Goal: Check status

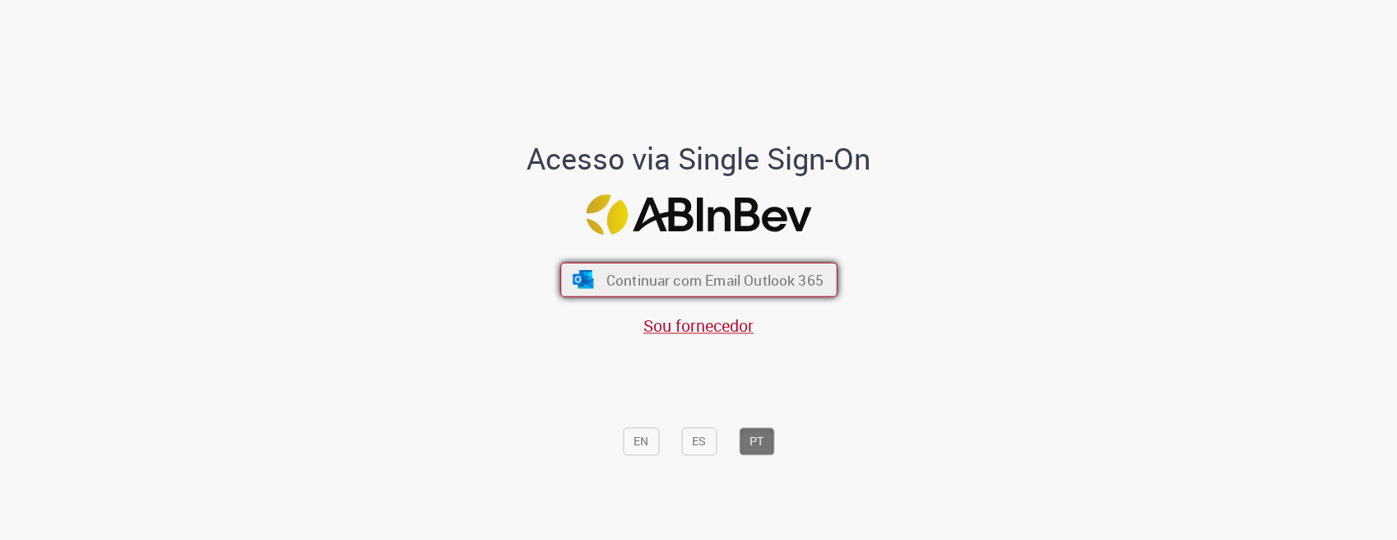
click at [676, 283] on span "Continuar com Email Outlook 365" at bounding box center [714, 280] width 217 height 19
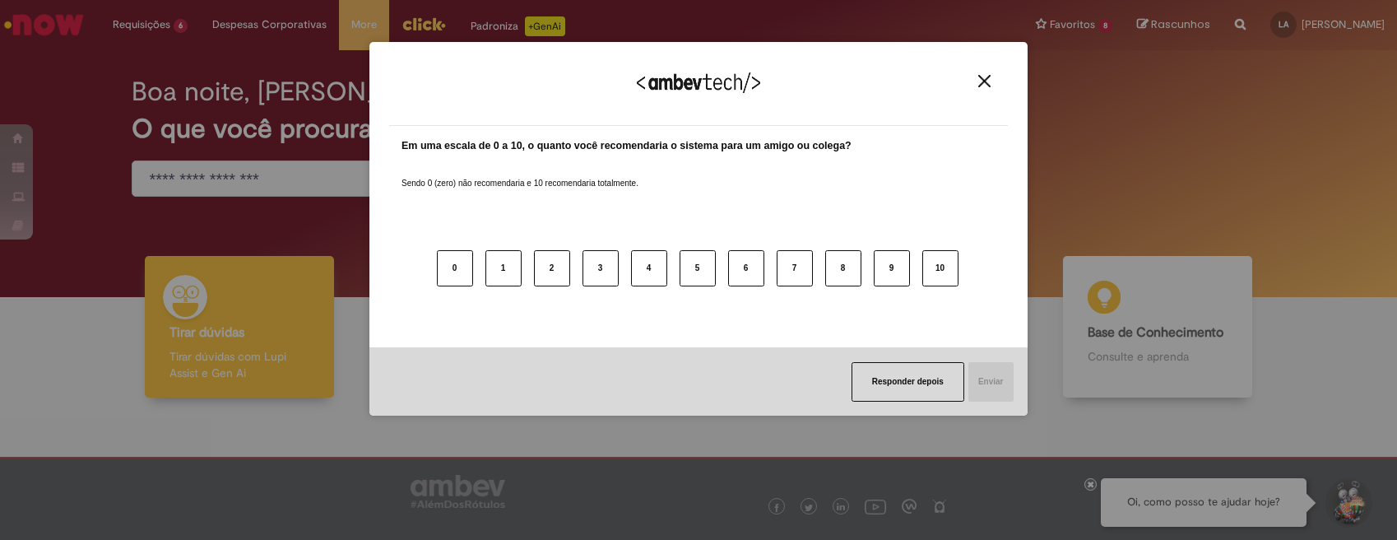
click at [990, 81] on img "Close" at bounding box center [984, 81] width 12 height 12
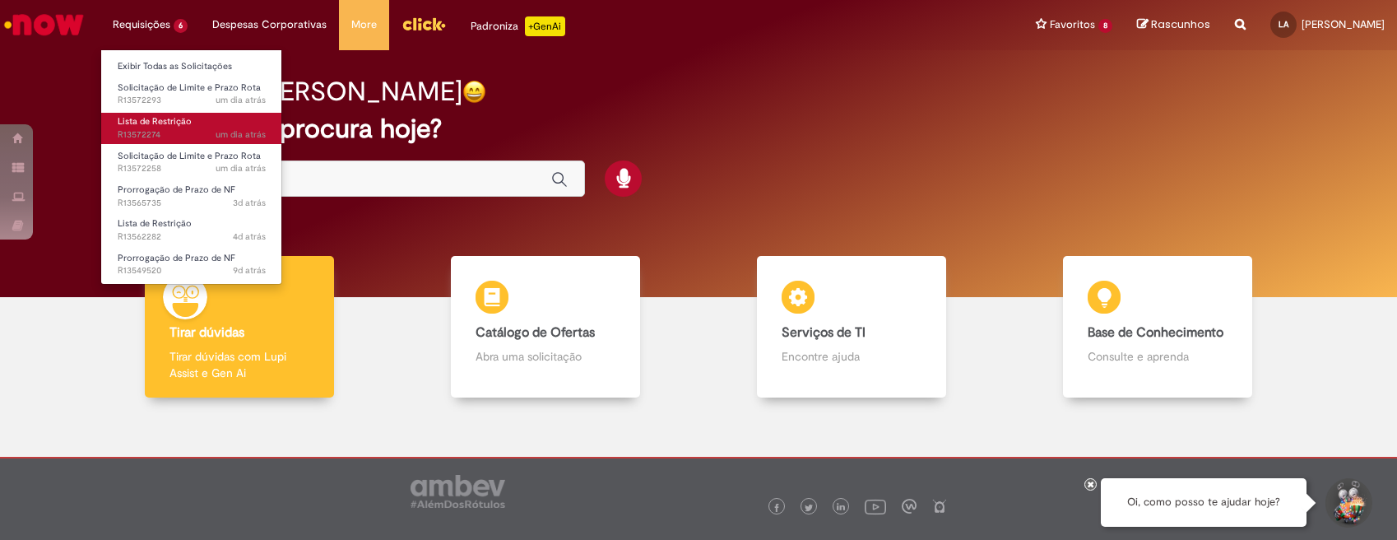
click at [211, 115] on link "Lista de Restrição um dia atrás um dia atrás R13572274" at bounding box center [191, 128] width 181 height 30
click at [172, 130] on span "um dia atrás um dia atrás R13572274" at bounding box center [192, 134] width 148 height 13
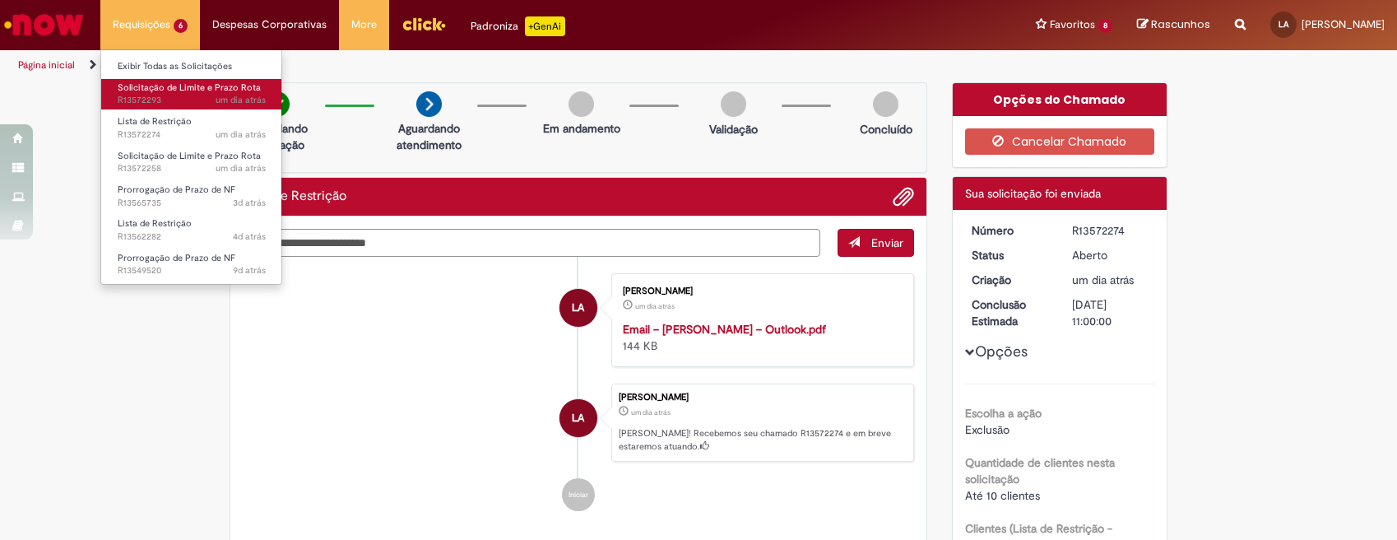
click at [149, 83] on span "Solicitação de Limite e Prazo Rota" at bounding box center [189, 87] width 143 height 12
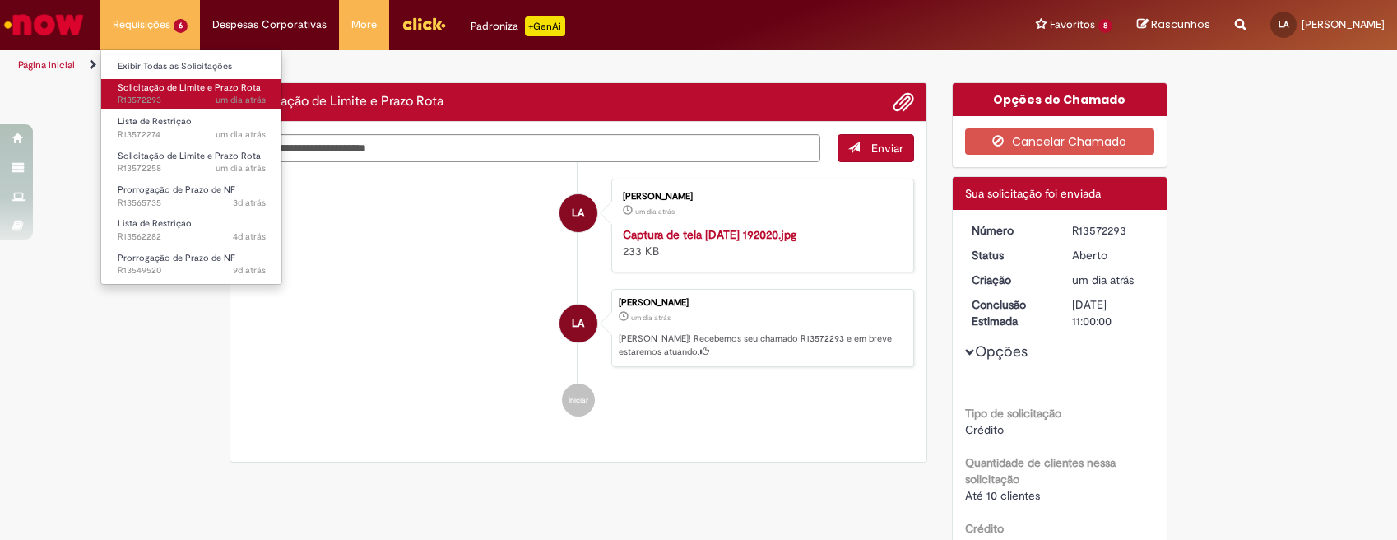
click at [149, 83] on span "Solicitação de Limite e Prazo Rota" at bounding box center [189, 87] width 143 height 12
